Goal: Information Seeking & Learning: Understand process/instructions

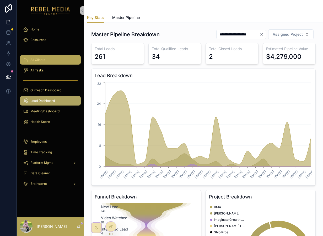
click at [58, 64] on link "All Clients" at bounding box center [50, 59] width 61 height 9
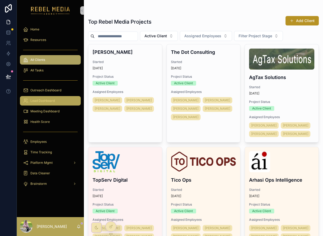
click at [51, 100] on span "Lead Dashboard" at bounding box center [42, 101] width 24 height 4
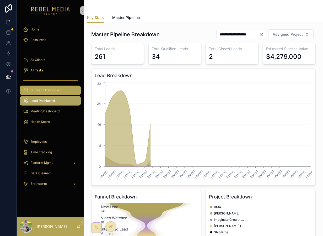
click at [53, 90] on span "Outreach Dashboard" at bounding box center [45, 90] width 31 height 4
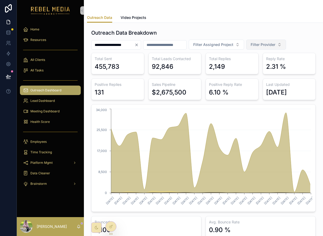
click at [275, 45] on span "Filter Provider" at bounding box center [263, 44] width 25 height 5
click at [258, 72] on div "EmailBison" at bounding box center [274, 74] width 63 height 8
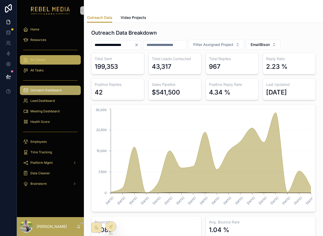
click at [44, 61] on span "All Clients" at bounding box center [37, 60] width 15 height 4
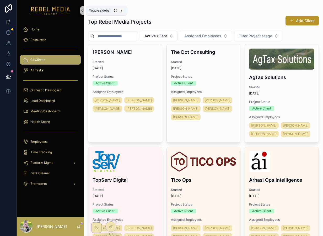
click at [83, 11] on icon "scrollable content" at bounding box center [82, 11] width 4 height 4
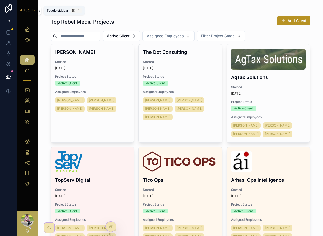
click at [41, 10] on icon "scrollable content" at bounding box center [40, 11] width 4 height 4
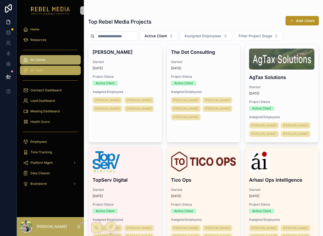
click at [48, 68] on div "All Tasks" at bounding box center [50, 70] width 55 height 8
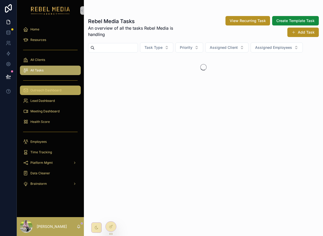
click at [52, 88] on span "Outreach Dashboard" at bounding box center [45, 90] width 31 height 4
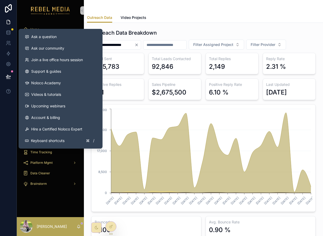
click at [170, 27] on div "**********" at bounding box center [203, 173] width 239 height 301
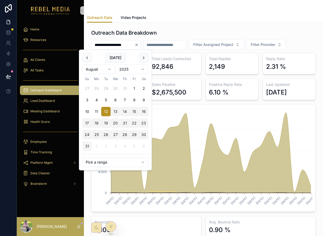
click at [134, 47] on input "**********" at bounding box center [112, 44] width 43 height 7
click at [187, 49] on div "scrollable content" at bounding box center [164, 44] width 43 height 9
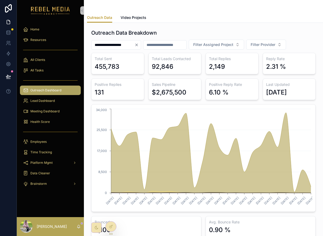
click at [173, 47] on input "scrollable content" at bounding box center [164, 44] width 43 height 7
click at [139, 45] on icon "Clear" at bounding box center [136, 45] width 4 height 4
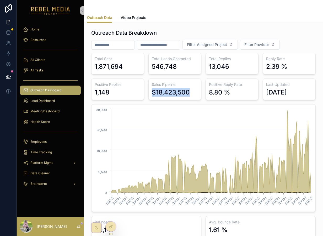
drag, startPoint x: 151, startPoint y: 91, endPoint x: 197, endPoint y: 94, distance: 45.9
click at [197, 94] on div "Sales Pipeline $18,423,500" at bounding box center [174, 88] width 53 height 21
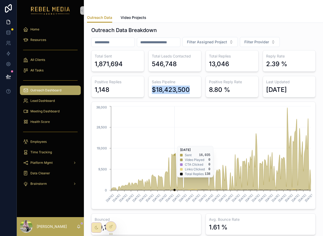
scroll to position [2, 0]
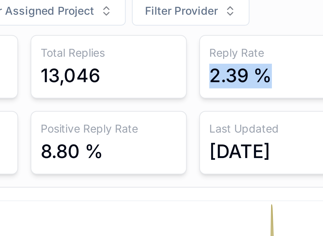
drag, startPoint x: 296, startPoint y: 66, endPoint x: 266, endPoint y: 65, distance: 29.3
click at [266, 65] on div "2.39 %" at bounding box center [289, 64] width 46 height 8
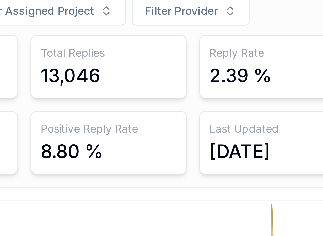
click at [273, 62] on div "2.39 %" at bounding box center [276, 64] width 21 height 8
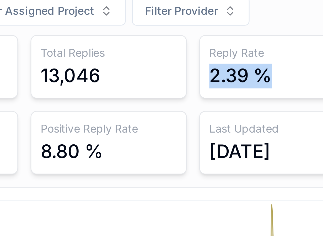
drag, startPoint x: 273, startPoint y: 62, endPoint x: 289, endPoint y: 62, distance: 16.5
click at [289, 62] on div "2.39 %" at bounding box center [289, 64] width 46 height 8
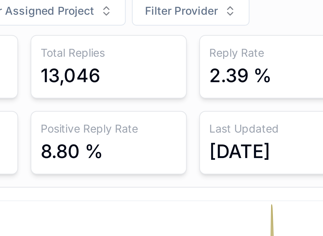
click at [260, 69] on div "Total Sent 1,871,694 Total Leads Contacted 546,748 Total Replies 13,046 Reply R…" at bounding box center [203, 143] width 224 height 184
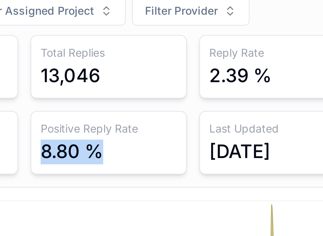
drag, startPoint x: 209, startPoint y: 88, endPoint x: 230, endPoint y: 88, distance: 21.0
click at [230, 88] on div "8.80 %" at bounding box center [232, 90] width 46 height 8
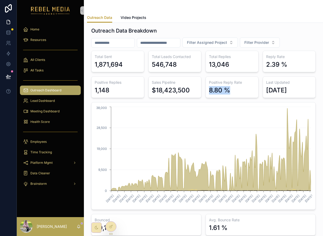
click at [234, 91] on div "8.80 %" at bounding box center [232, 90] width 46 height 8
drag, startPoint x: 236, startPoint y: 91, endPoint x: 207, endPoint y: 81, distance: 30.6
click at [207, 81] on div "Positive Reply Rate 8.80 %" at bounding box center [231, 86] width 53 height 21
click at [229, 94] on div "8.80 %" at bounding box center [219, 90] width 21 height 8
drag, startPoint x: 229, startPoint y: 94, endPoint x: 206, endPoint y: 84, distance: 24.9
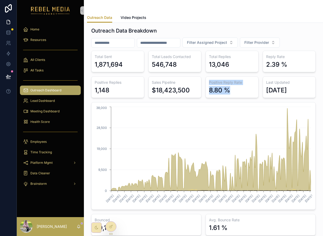
click at [206, 84] on div "Positive Reply Rate 8.80 %" at bounding box center [231, 86] width 53 height 21
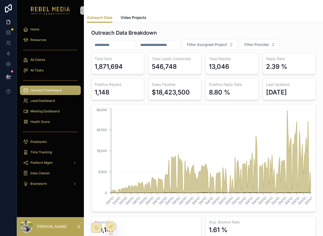
click at [298, 43] on div "Filter Assigned Project Filter Provider" at bounding box center [203, 45] width 224 height 10
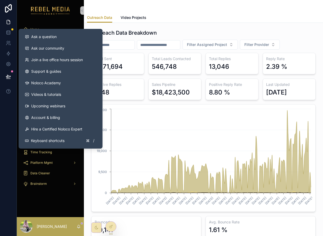
click at [143, 109] on icon "1/1/2025 1/19/2025 1/26/2025 2/2/2025 2/9/2025 2/16/2025 2/23/2025 3/2/2025 3/9…" at bounding box center [203, 157] width 217 height 101
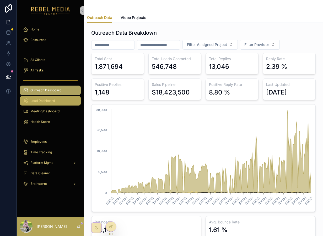
click at [60, 102] on div "Lead Dashboard" at bounding box center [50, 100] width 55 height 8
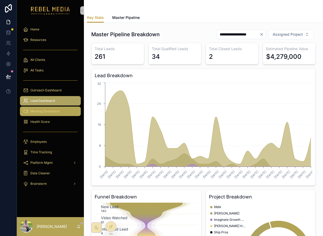
click at [65, 109] on div "Meeting Dashboard" at bounding box center [50, 111] width 55 height 8
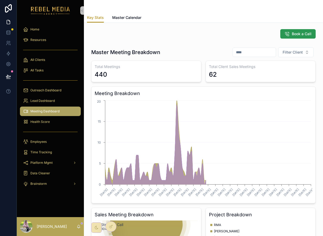
click at [293, 31] on span "Book a Call" at bounding box center [302, 33] width 20 height 5
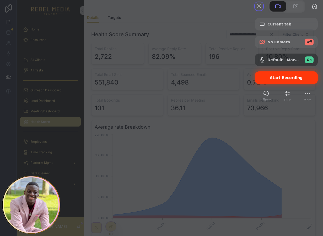
click at [271, 80] on span "Start Recording" at bounding box center [286, 77] width 33 height 4
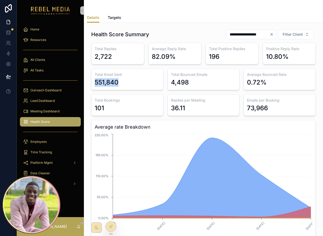
drag, startPoint x: 132, startPoint y: 84, endPoint x: 95, endPoint y: 83, distance: 37.2
click at [95, 83] on div "551,840" at bounding box center [127, 82] width 65 height 8
click at [122, 85] on div "551,840" at bounding box center [127, 82] width 65 height 8
click at [122, 84] on div "551,840" at bounding box center [127, 82] width 65 height 8
drag, startPoint x: 122, startPoint y: 84, endPoint x: 93, endPoint y: 82, distance: 29.1
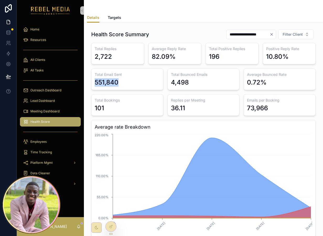
click at [93, 82] on div "Total Email Sent 551,840" at bounding box center [127, 78] width 72 height 21
click at [101, 84] on div "551,840" at bounding box center [107, 82] width 24 height 8
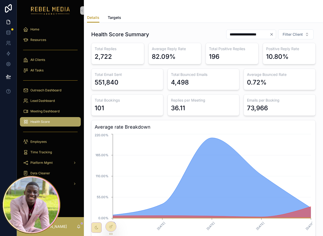
click at [106, 102] on h3 "Total Bookings" at bounding box center [127, 99] width 65 height 5
click at [106, 103] on div "Total Bookings 101" at bounding box center [127, 104] width 72 height 21
drag, startPoint x: 106, startPoint y: 109, endPoint x: 90, endPoint y: 107, distance: 15.8
click at [90, 107] on div "**********" at bounding box center [203, 133] width 231 height 212
drag, startPoint x: 122, startPoint y: 84, endPoint x: 91, endPoint y: 84, distance: 30.9
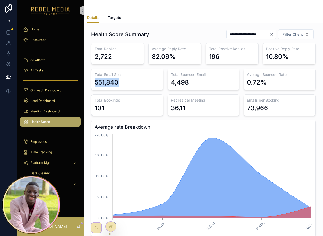
click at [91, 84] on div "Total Email Sent 551,840" at bounding box center [127, 78] width 72 height 21
drag, startPoint x: 107, startPoint y: 111, endPoint x: 95, endPoint y: 110, distance: 12.9
click at [95, 109] on div "101" at bounding box center [127, 108] width 65 height 8
drag, startPoint x: 244, startPoint y: 105, endPoint x: 312, endPoint y: 106, distance: 68.4
click at [312, 106] on div "Emails per Booking 73,966" at bounding box center [279, 104] width 72 height 21
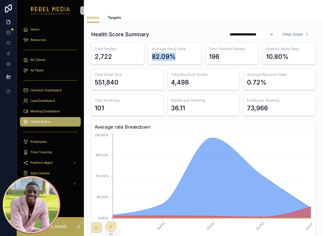
drag, startPoint x: 173, startPoint y: 57, endPoint x: 149, endPoint y: 58, distance: 23.8
click at [149, 58] on div "Average Reply Rate 82.09%" at bounding box center [174, 53] width 53 height 21
click at [162, 54] on div "82.09%" at bounding box center [164, 56] width 24 height 8
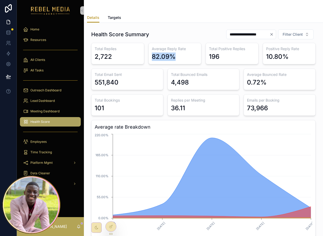
click at [162, 54] on div "82.09%" at bounding box center [164, 56] width 24 height 8
click at [173, 52] on div "82.09%" at bounding box center [164, 56] width 24 height 8
click at [178, 57] on div "82.09%" at bounding box center [175, 56] width 46 height 8
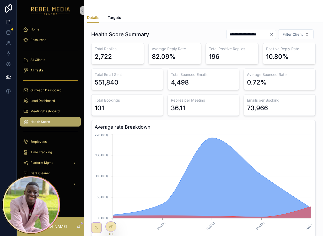
click at [178, 57] on div "82.09%" at bounding box center [175, 56] width 46 height 8
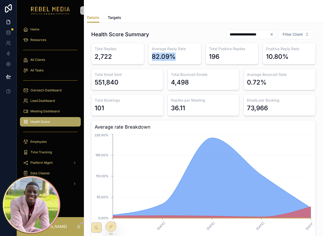
click at [178, 57] on div "82.09%" at bounding box center [175, 56] width 46 height 8
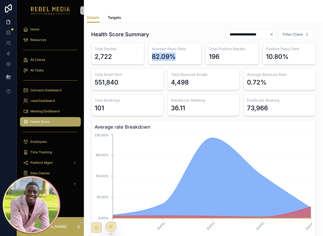
click at [178, 57] on div "82.09%" at bounding box center [175, 56] width 46 height 8
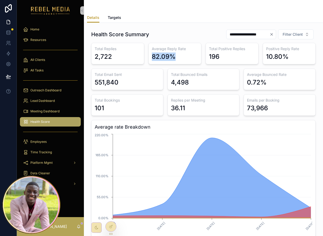
click at [178, 57] on div "82.09%" at bounding box center [175, 56] width 46 height 8
click at [189, 56] on div "82.09%" at bounding box center [175, 56] width 46 height 8
click at [145, 56] on div "Total Replies 2,722 Average Reply Rate 82.09% Total Positive Replies 196 Positi…" at bounding box center [203, 140] width 224 height 194
click at [174, 55] on div "82.09%" at bounding box center [164, 56] width 24 height 8
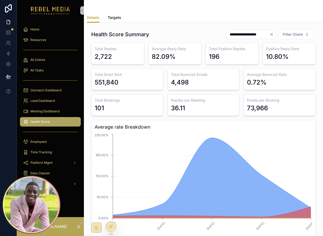
click at [238, 54] on div "196" at bounding box center [232, 56] width 46 height 8
drag, startPoint x: 297, startPoint y: 58, endPoint x: 256, endPoint y: 50, distance: 42.1
click at [256, 50] on div "Total Replies 2,722 Average Reply Rate 82.09% Total Positive Replies 196 Positi…" at bounding box center [203, 140] width 224 height 194
click at [231, 55] on div "196" at bounding box center [232, 56] width 46 height 8
click at [284, 58] on div "10.80%" at bounding box center [277, 56] width 23 height 8
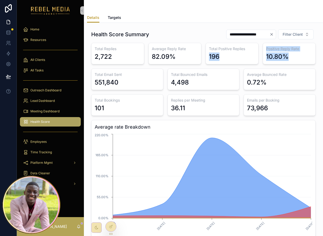
drag, startPoint x: 287, startPoint y: 57, endPoint x: 260, endPoint y: 51, distance: 27.4
click at [260, 51] on div "Total Replies 2,722 Average Reply Rate 82.09% Total Positive Replies 196 Positi…" at bounding box center [203, 140] width 224 height 194
click at [241, 55] on div "196" at bounding box center [232, 56] width 46 height 8
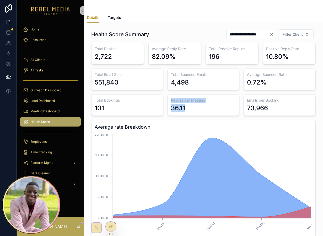
drag, startPoint x: 188, startPoint y: 107, endPoint x: 169, endPoint y: 102, distance: 19.3
click at [169, 102] on div "Replies per Meeting 36.11" at bounding box center [203, 104] width 72 height 21
drag, startPoint x: 275, startPoint y: 108, endPoint x: 247, endPoint y: 99, distance: 29.3
click at [247, 99] on div "Emails per Booking 73,966" at bounding box center [279, 104] width 72 height 21
click at [206, 109] on div "36.11" at bounding box center [203, 108] width 65 height 8
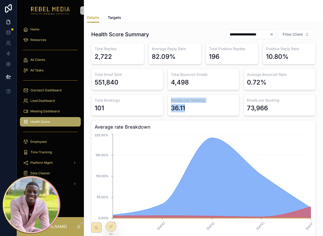
drag, startPoint x: 203, startPoint y: 109, endPoint x: 170, endPoint y: 99, distance: 34.4
click at [170, 99] on div "Replies per Meeting 36.11" at bounding box center [203, 104] width 72 height 21
click at [185, 109] on div "36.11" at bounding box center [178, 108] width 14 height 8
click at [117, 55] on div "2,722" at bounding box center [118, 56] width 46 height 8
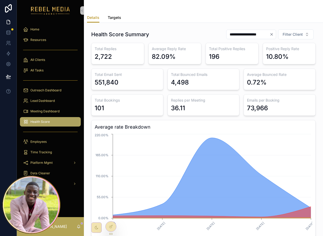
click at [114, 19] on span "Targets" at bounding box center [114, 17] width 13 height 5
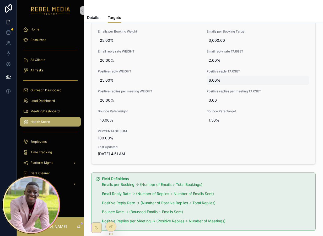
scroll to position [40, 0]
click at [225, 40] on span "3,000.00" at bounding box center [258, 39] width 98 height 5
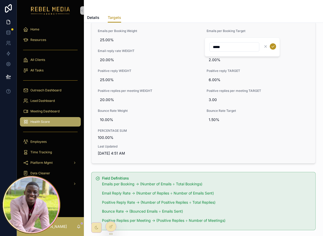
click at [227, 25] on div "Emails per Booking Weight 25.00% Emails per Booking Target 3,000.00 Email reply…" at bounding box center [203, 92] width 224 height 142
click at [211, 41] on span "3,000.00" at bounding box center [258, 39] width 98 height 5
click at [214, 46] on input "*****" at bounding box center [234, 46] width 49 height 7
type input "*****"
click at [271, 47] on icon "scrollable content" at bounding box center [273, 46] width 4 height 4
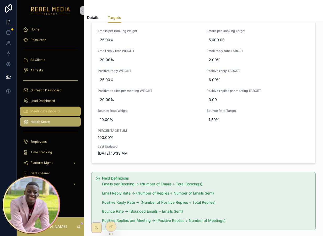
click at [39, 109] on span "Meeting Dashboard" at bounding box center [44, 111] width 29 height 4
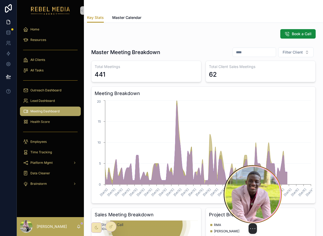
drag, startPoint x: 39, startPoint y: 203, endPoint x: 261, endPoint y: 203, distance: 221.7
click at [261, 203] on img at bounding box center [253, 194] width 58 height 58
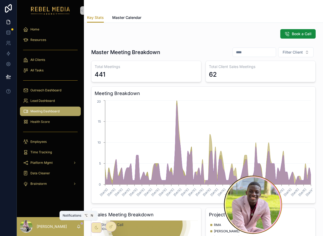
click at [79, 226] on icon "scrollable content" at bounding box center [79, 226] width 4 height 4
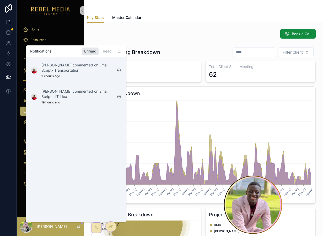
click at [83, 228] on div "[PERSON_NAME]" at bounding box center [50, 226] width 67 height 19
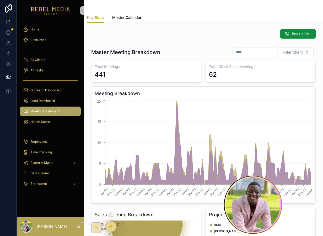
click at [111, 215] on icon at bounding box center [111, 215] width 4 height 4
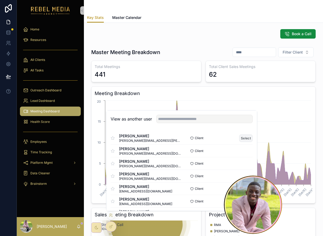
click at [240, 138] on button "Select" at bounding box center [246, 138] width 14 height 8
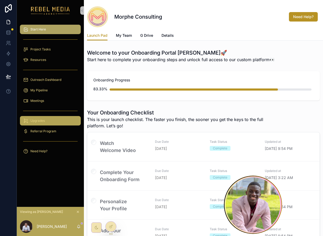
click at [41, 120] on span "Upgrades" at bounding box center [37, 120] width 14 height 4
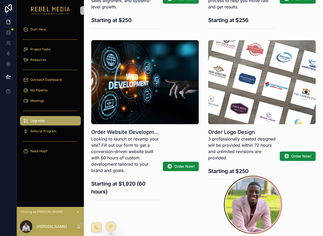
scroll to position [335, 0]
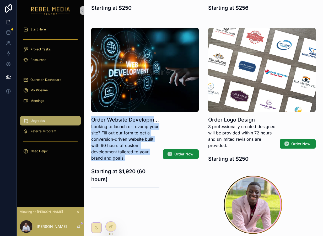
drag, startPoint x: 135, startPoint y: 156, endPoint x: 107, endPoint y: 112, distance: 52.6
click at [107, 112] on div "Order Website Development Looking to launch or revamp your site? Fill out our f…" at bounding box center [144, 152] width 107 height 80
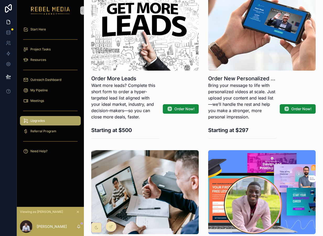
scroll to position [0, 0]
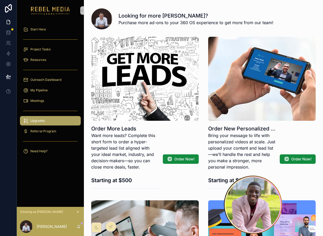
drag, startPoint x: 263, startPoint y: 70, endPoint x: 251, endPoint y: 78, distance: 14.0
click at [252, 78] on div "scrollable content" at bounding box center [261, 79] width 107 height 84
drag, startPoint x: 119, startPoint y: 71, endPoint x: 136, endPoint y: 114, distance: 46.1
click at [136, 114] on div "scrollable content" at bounding box center [144, 79] width 107 height 84
click at [235, 160] on p "Bring your message to life with personalized videos at scale. Just upload your …" at bounding box center [242, 151] width 68 height 38
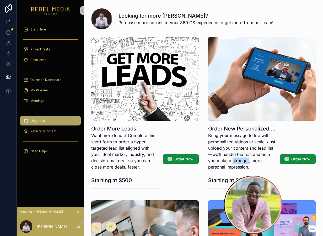
click at [235, 160] on p "Bring your message to life with personalized videos at scale. Just upload your …" at bounding box center [242, 151] width 68 height 38
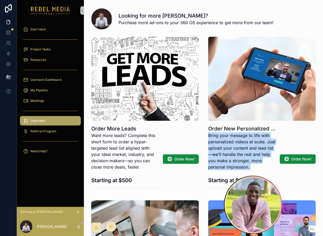
click at [235, 160] on p "Bring your message to life with personalized videos at scale. Just upload your …" at bounding box center [242, 151] width 68 height 38
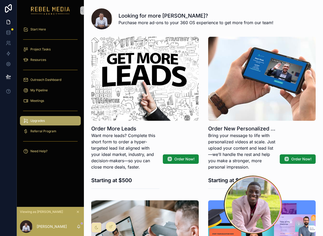
click at [241, 116] on div "scrollable content" at bounding box center [261, 79] width 107 height 84
click at [113, 141] on p "Want more leads? Complete this short form to order a hyper-targeted lead list a…" at bounding box center [125, 151] width 68 height 38
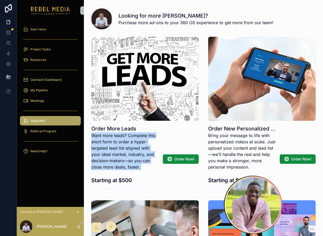
click at [113, 141] on p "Want more leads? Complete this short form to order a hyper-targeted lead list a…" at bounding box center [125, 151] width 68 height 38
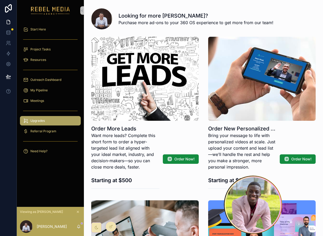
click at [231, 121] on div "Order New Personalized Videos Bring your message to life with personalized vide…" at bounding box center [261, 157] width 107 height 72
click at [222, 142] on p "Bring your message to life with personalized videos at scale. Just upload your …" at bounding box center [242, 151] width 68 height 38
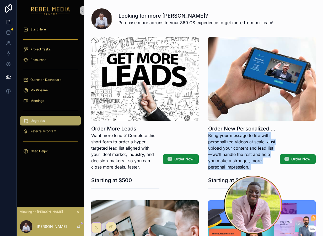
click at [222, 142] on p "Bring your message to life with personalized videos at scale. Just upload your …" at bounding box center [242, 151] width 68 height 38
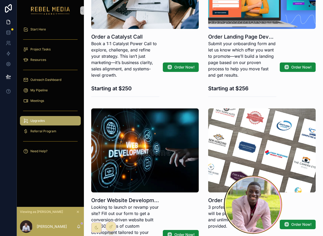
scroll to position [269, 0]
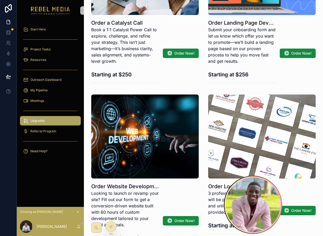
click at [78, 209] on button "scrollable content" at bounding box center [78, 212] width 6 height 6
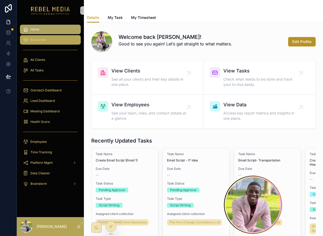
click at [42, 40] on span "Resources" at bounding box center [38, 40] width 16 height 4
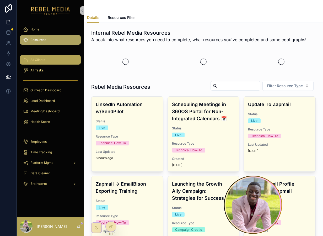
click at [42, 56] on div "All Clients" at bounding box center [50, 60] width 55 height 8
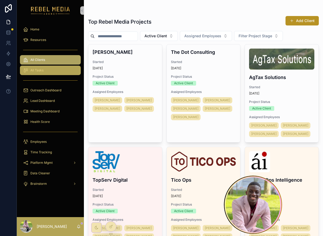
click at [42, 70] on span "All Tasks" at bounding box center [36, 70] width 13 height 4
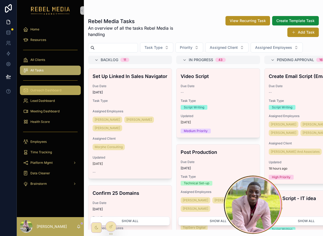
click at [59, 89] on span "Outreach Dashboard" at bounding box center [45, 90] width 31 height 4
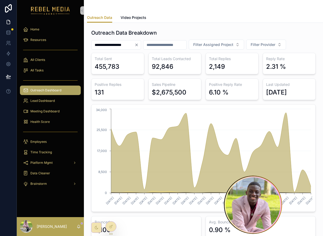
click at [138, 46] on icon "Clear" at bounding box center [136, 45] width 2 height 2
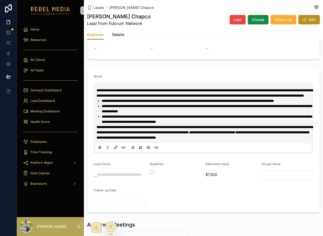
scroll to position [165, 0]
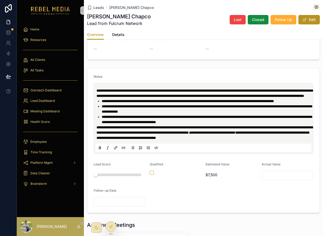
click at [232, 97] on span "**********" at bounding box center [204, 93] width 216 height 9
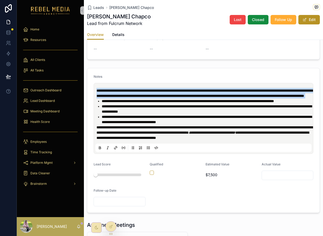
click at [232, 97] on span "**********" at bounding box center [204, 93] width 216 height 9
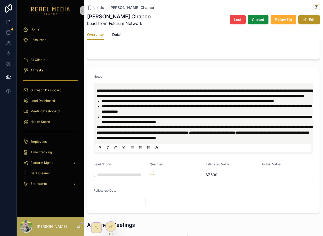
click at [223, 103] on span "**********" at bounding box center [188, 101] width 172 height 4
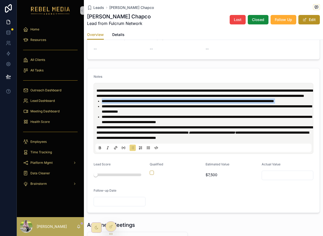
click at [223, 103] on span "**********" at bounding box center [188, 101] width 172 height 4
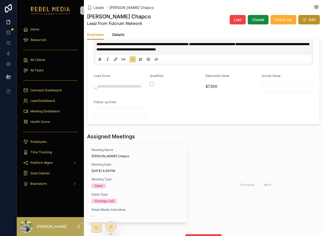
scroll to position [271, 0]
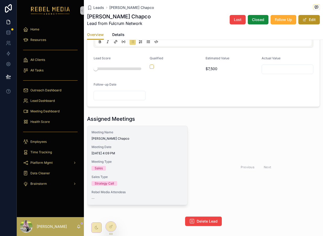
click at [169, 152] on div "Meeting Name Colleen Chapco Meeting Date 9/12/2025 4:09 PM Meeting Type Sales S…" at bounding box center [137, 165] width 100 height 79
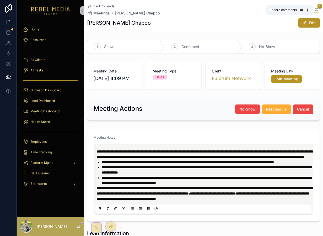
click at [315, 8] on icon "scrollable content" at bounding box center [316, 9] width 3 height 3
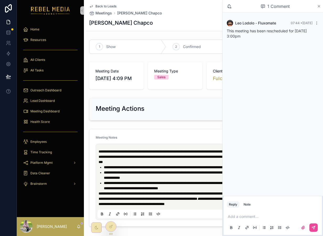
click at [318, 6] on icon "scrollable content" at bounding box center [319, 6] width 2 height 2
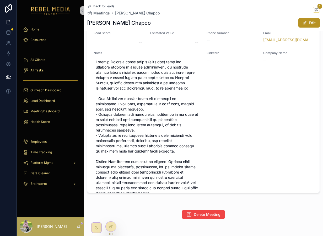
scroll to position [259, 0]
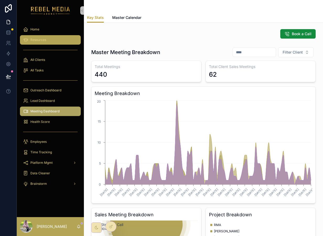
click at [40, 41] on span "Resources" at bounding box center [38, 40] width 16 height 4
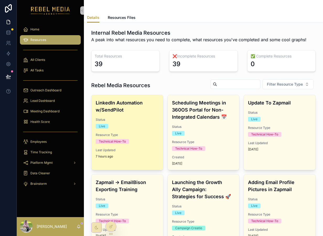
click at [133, 106] on h4 "LinkedIn Automation w/SendPilot" at bounding box center [127, 106] width 63 height 14
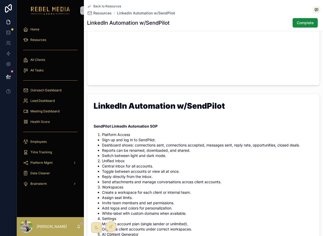
scroll to position [147, 0]
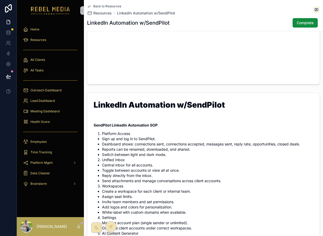
click at [138, 101] on h1 "LinkedIn Automation w/SendPilot" at bounding box center [204, 106] width 220 height 10
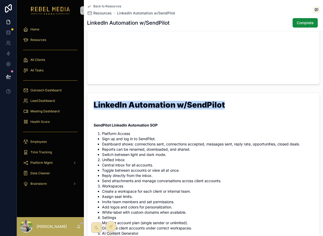
click at [138, 101] on h1 "LinkedIn Automation w/SendPilot" at bounding box center [204, 106] width 220 height 10
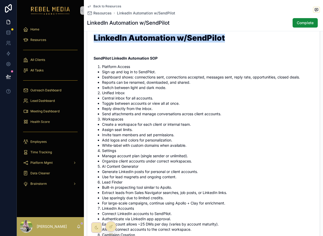
scroll to position [224, 0]
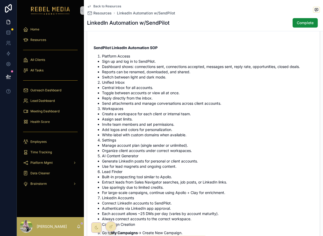
click at [111, 59] on li "Sign up and log in to SendPilot." at bounding box center [207, 61] width 211 height 5
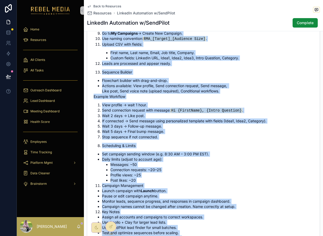
scroll to position [477, 0]
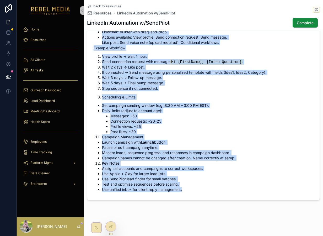
drag, startPoint x: 93, startPoint y: 48, endPoint x: 185, endPoint y: 196, distance: 174.2
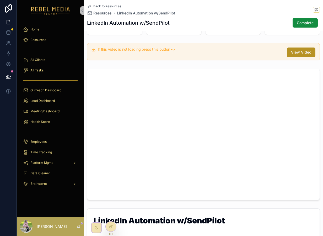
scroll to position [0, 0]
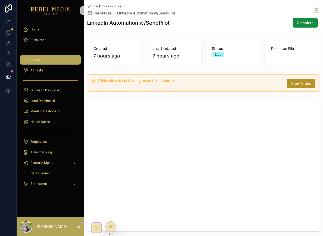
click at [43, 62] on div "All Clients" at bounding box center [50, 60] width 55 height 8
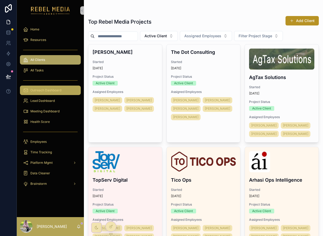
click at [57, 86] on div "Outreach Dashboard" at bounding box center [50, 90] width 55 height 8
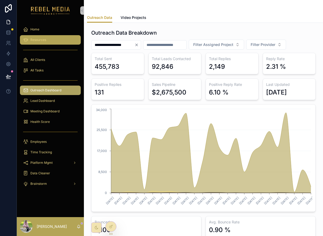
click at [50, 43] on div "Resources" at bounding box center [50, 40] width 55 height 8
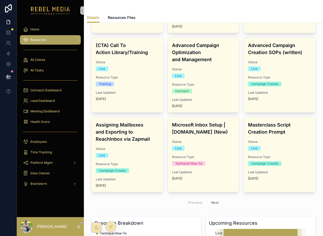
scroll to position [207, 0]
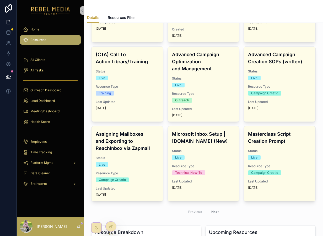
click at [216, 211] on button "Next" at bounding box center [215, 211] width 15 height 8
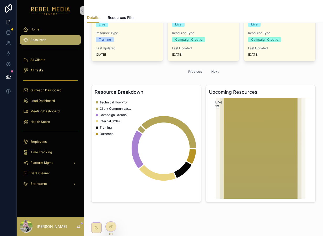
scroll to position [348, 0]
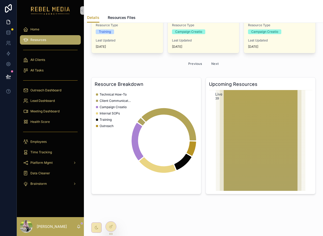
click at [197, 65] on button "Previous" at bounding box center [194, 63] width 21 height 8
